Goal: Task Accomplishment & Management: Manage account settings

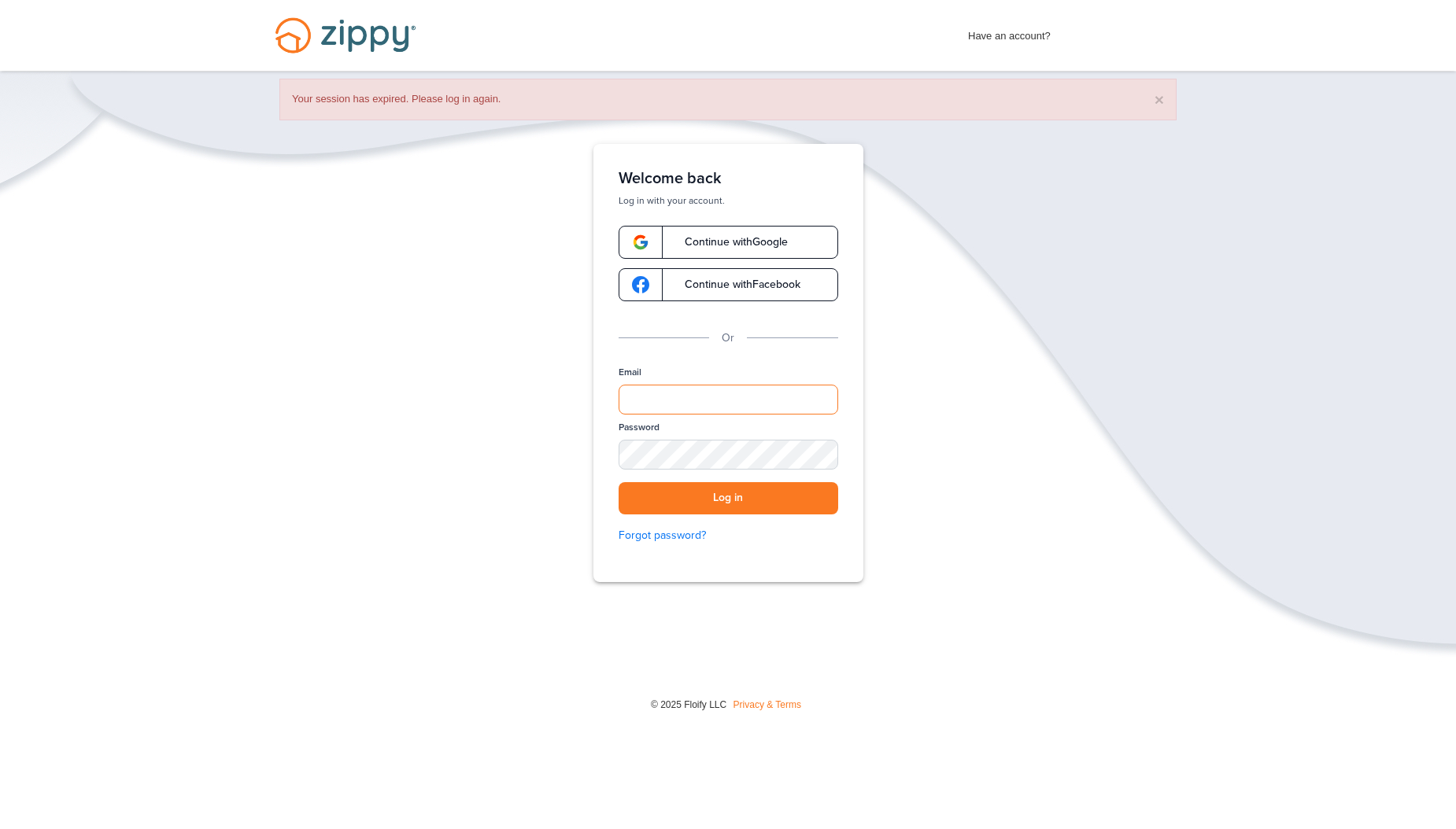
type input "**********"
click at [1165, 98] on div "× Your session has expired. Please log in again." at bounding box center [728, 100] width 897 height 42
click at [1155, 100] on button "×" at bounding box center [1159, 100] width 9 height 17
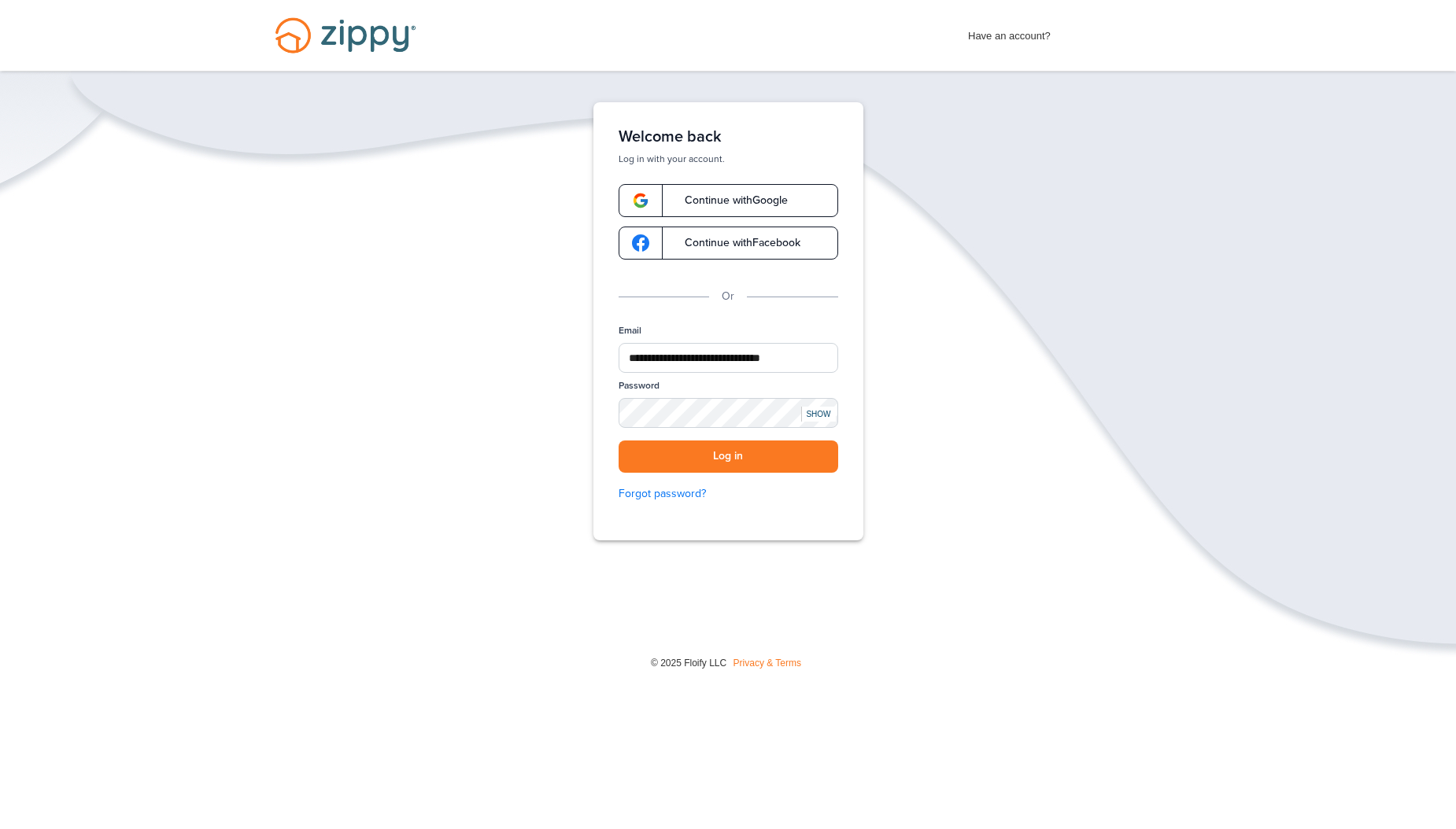
click at [812, 413] on div "SHOW" at bounding box center [818, 414] width 34 height 15
click at [812, 413] on div "HIDE" at bounding box center [818, 414] width 34 height 15
click at [775, 452] on button "Log in" at bounding box center [729, 456] width 219 height 33
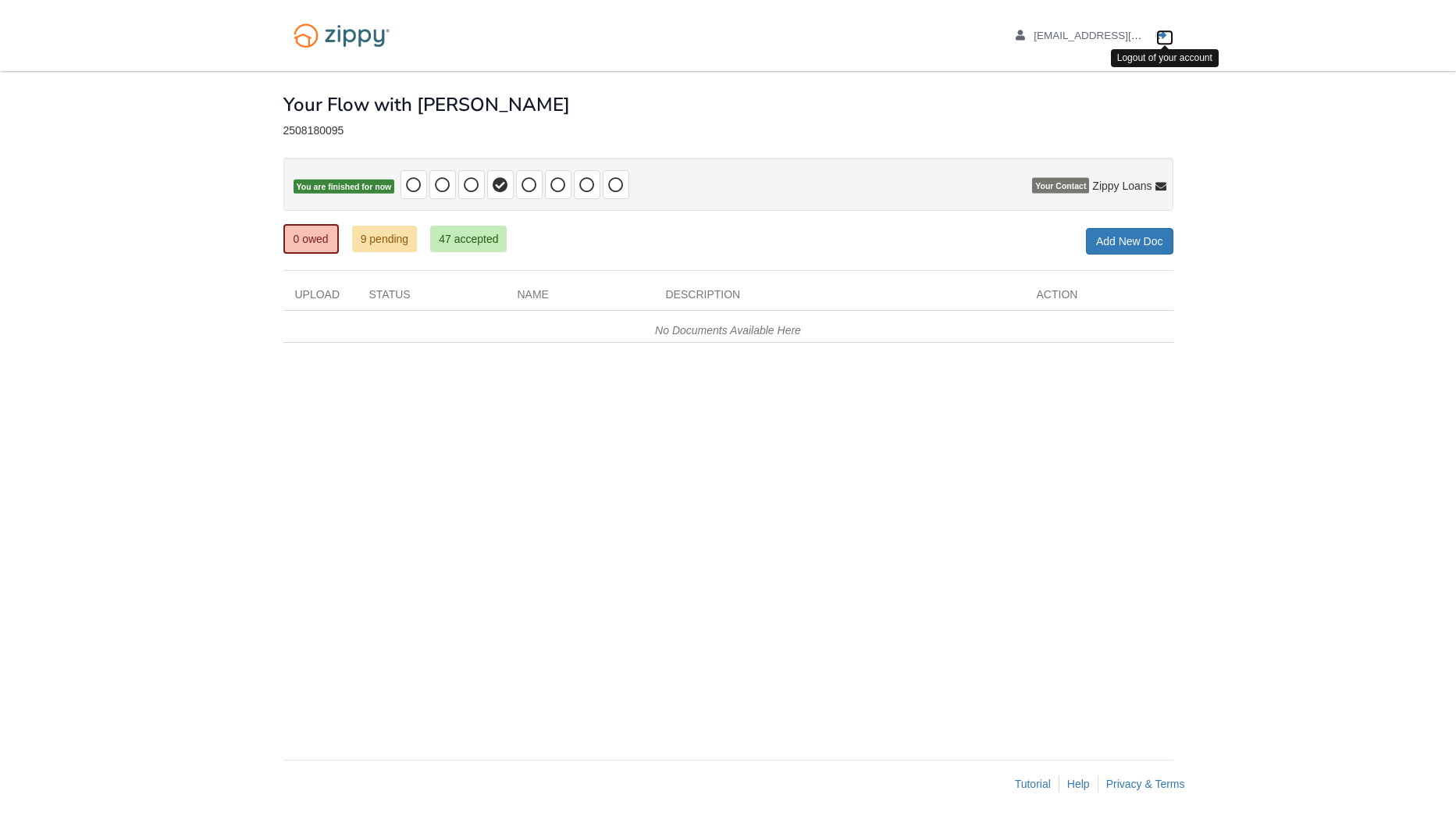
click at [1171, 32] on link "Logout" at bounding box center [1165, 37] width 17 height 16
